Goal: Find specific page/section: Find specific page/section

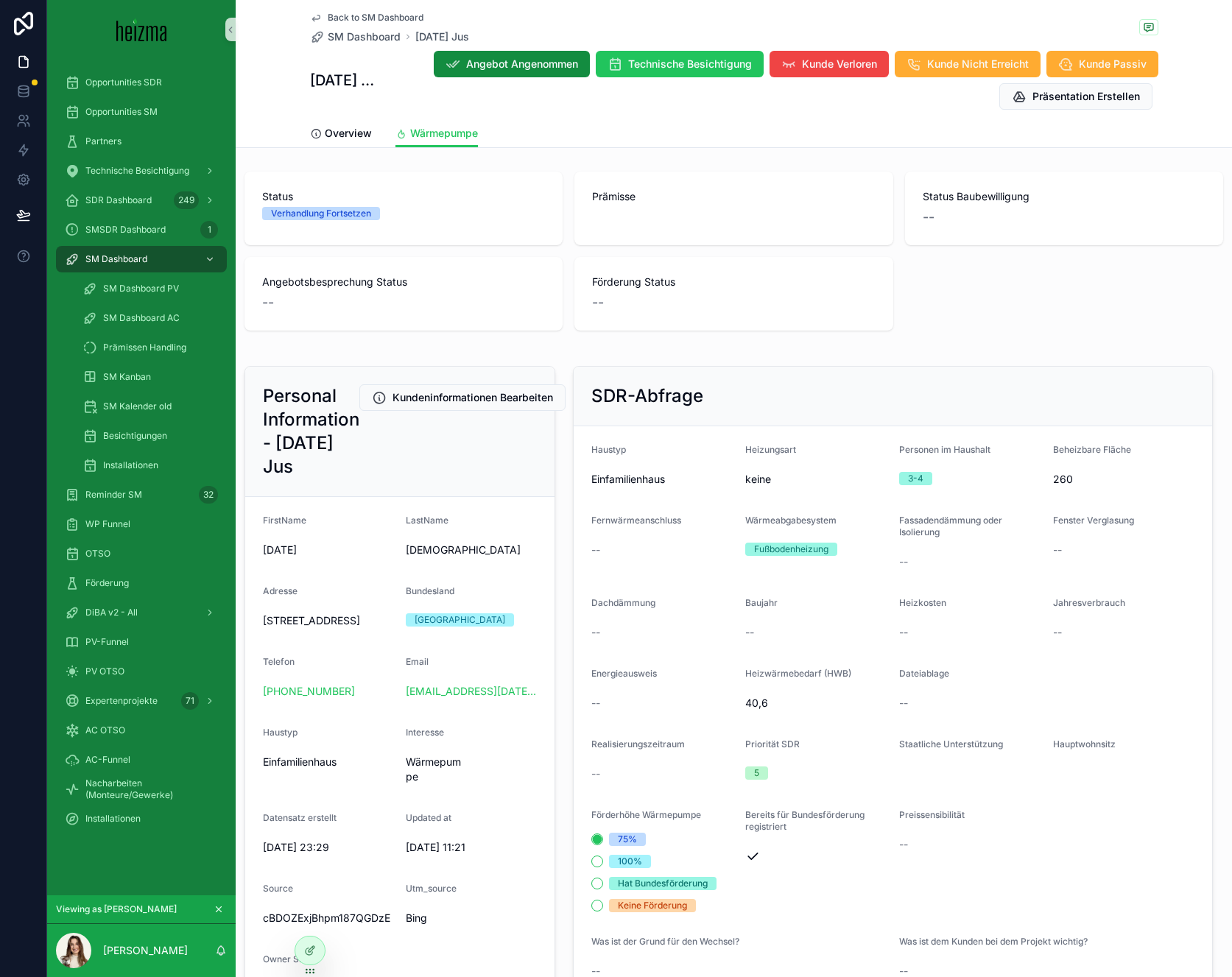
scroll to position [1453, 0]
